Goal: Information Seeking & Learning: Understand process/instructions

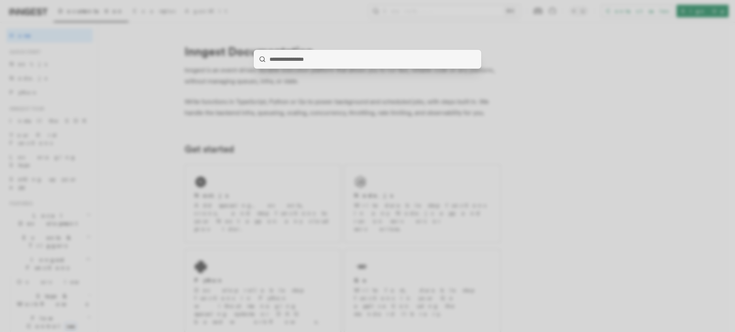
type input "**********"
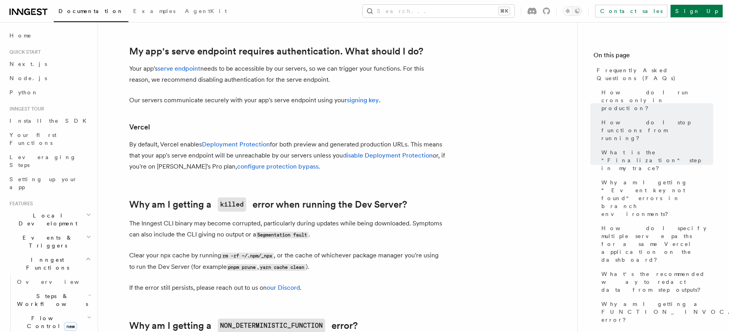
scroll to position [932, 0]
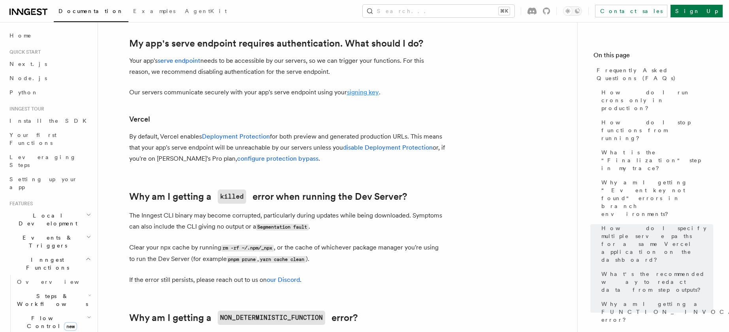
click at [352, 92] on link "signing key" at bounding box center [363, 93] width 32 height 8
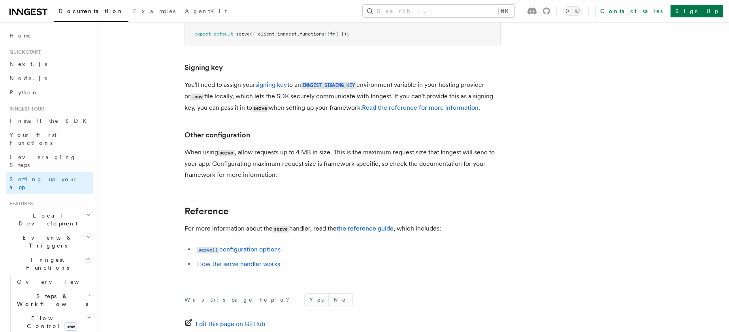
scroll to position [6687, 0]
click at [270, 80] on link "signing key" at bounding box center [271, 84] width 32 height 8
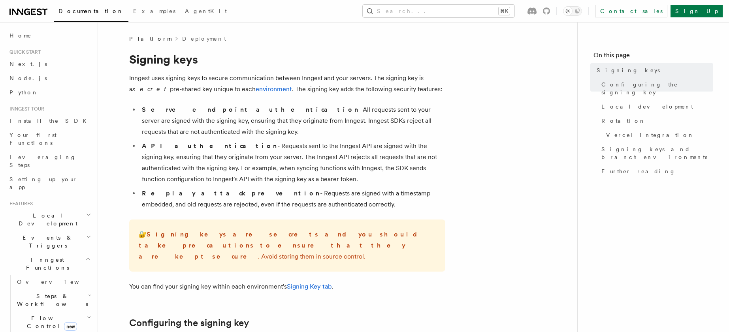
click at [338, 60] on h1 "Signing keys" at bounding box center [287, 59] width 316 height 14
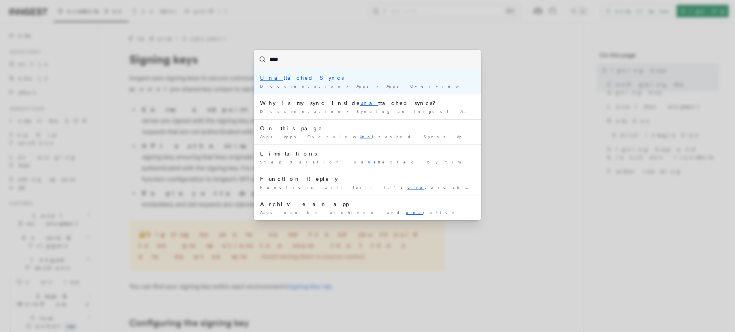
type input "*****"
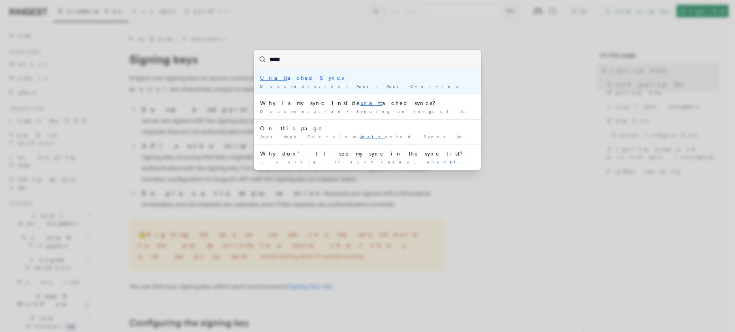
click at [294, 78] on div "Unatt ached Syncs" at bounding box center [367, 78] width 215 height 8
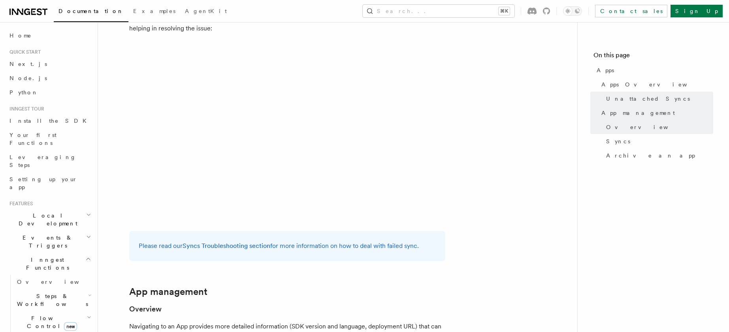
scroll to position [472, 0]
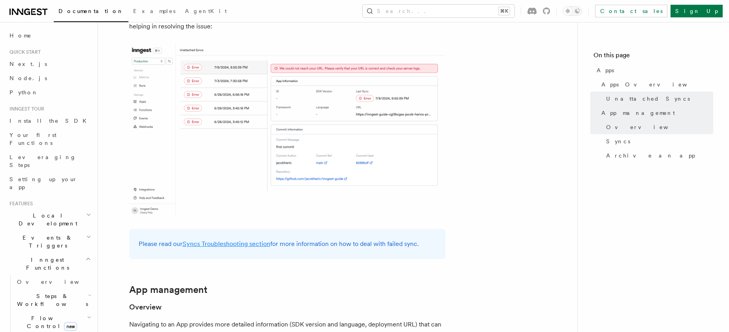
click at [226, 243] on link "Syncs Troubleshooting section" at bounding box center [227, 244] width 88 height 8
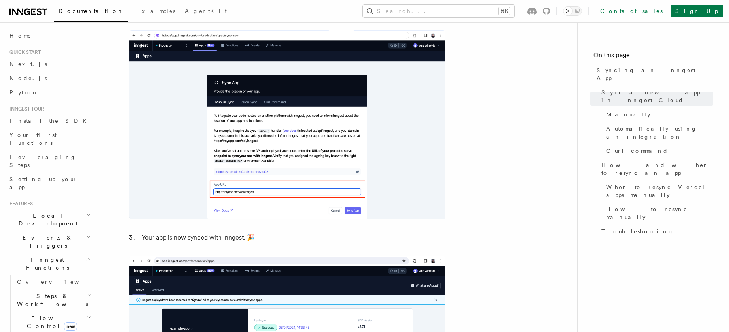
scroll to position [407, 0]
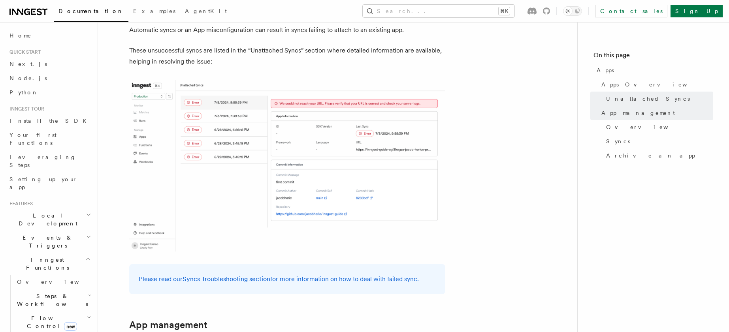
scroll to position [570, 0]
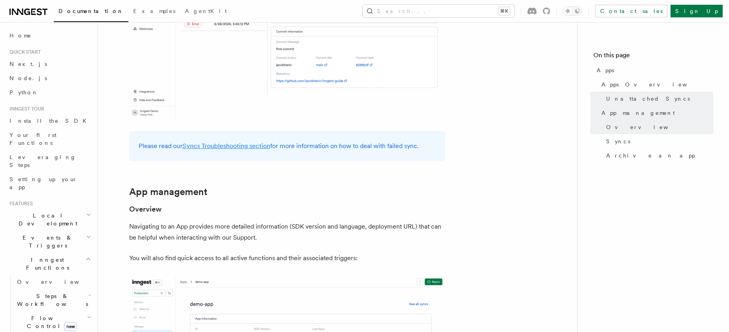
click at [244, 147] on link "Syncs Troubleshooting section" at bounding box center [227, 146] width 88 height 8
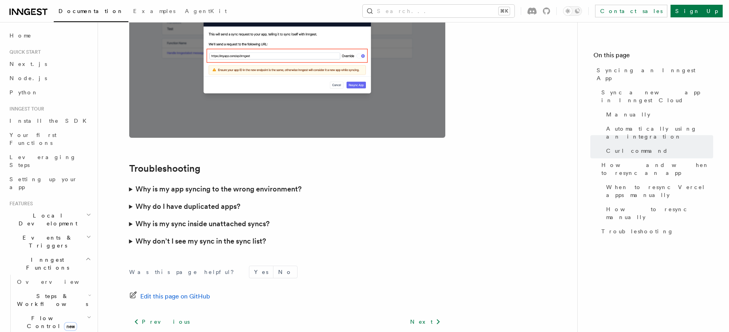
scroll to position [2293, 0]
